Goal: Complete application form

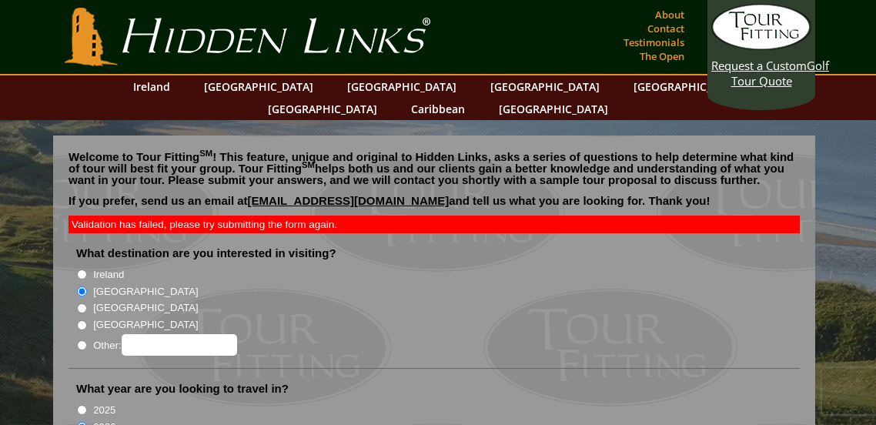
click at [82, 303] on input "[GEOGRAPHIC_DATA]" at bounding box center [82, 308] width 10 height 10
radio input "true"
click at [84, 286] on input "[GEOGRAPHIC_DATA]" at bounding box center [82, 291] width 10 height 10
radio input "true"
click at [82, 320] on input "[GEOGRAPHIC_DATA]" at bounding box center [82, 325] width 10 height 10
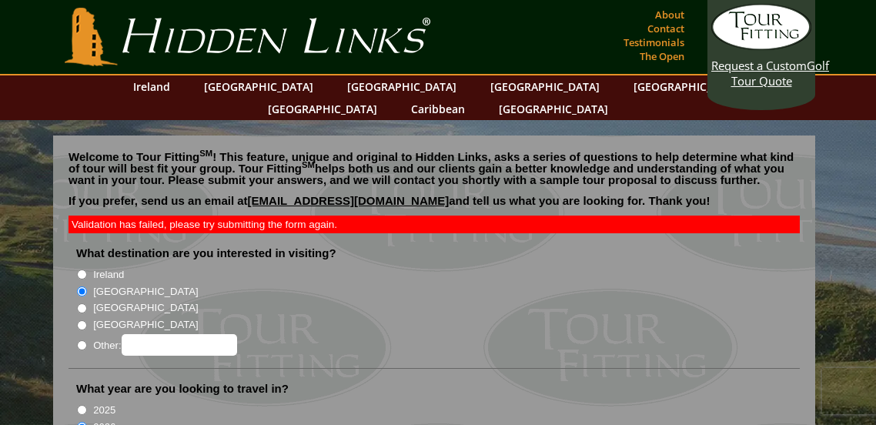
radio input "true"
click at [82, 320] on input "[GEOGRAPHIC_DATA]" at bounding box center [82, 325] width 10 height 10
click at [83, 303] on input "[GEOGRAPHIC_DATA]" at bounding box center [82, 308] width 10 height 10
radio input "true"
click at [82, 286] on input "[GEOGRAPHIC_DATA]" at bounding box center [82, 291] width 10 height 10
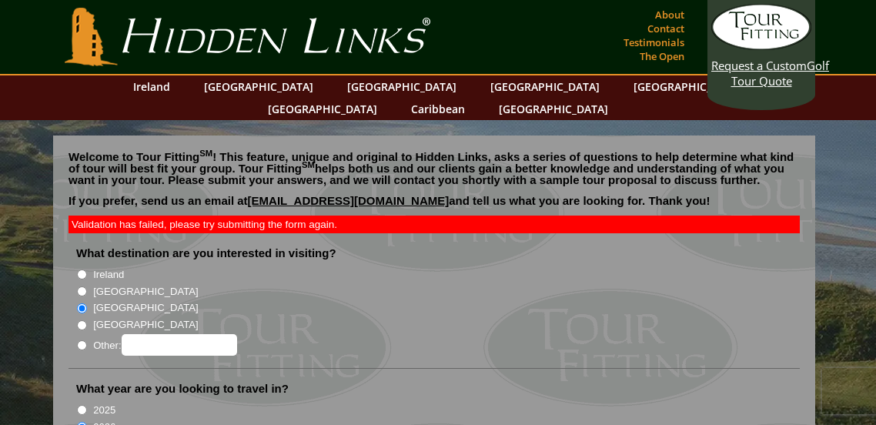
radio input "true"
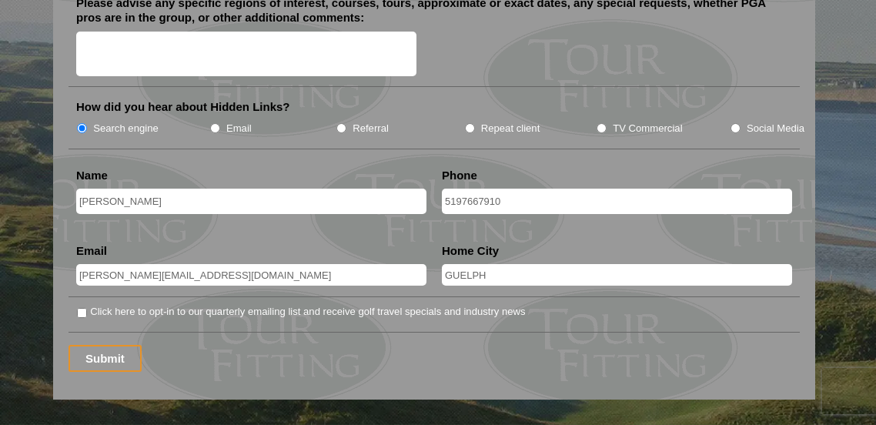
scroll to position [2006, 0]
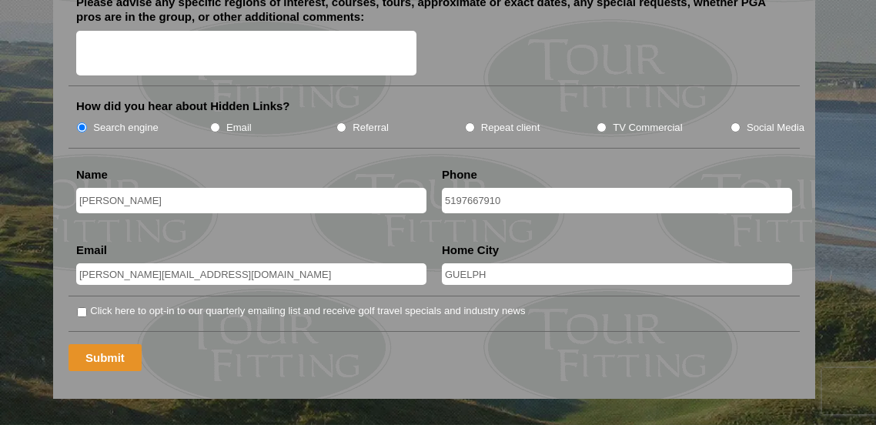
click at [109, 344] on input "Submit" at bounding box center [105, 357] width 73 height 27
